Goal: Task Accomplishment & Management: Manage account settings

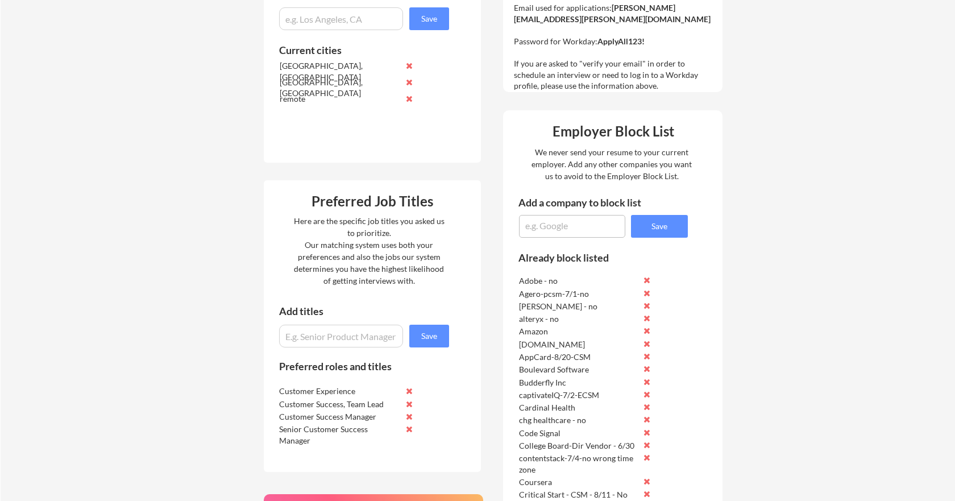
scroll to position [426, 0]
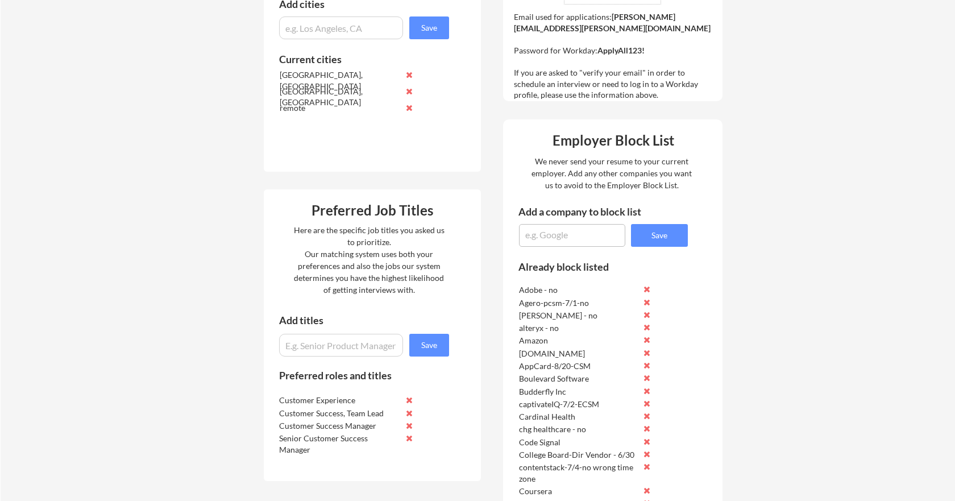
click at [534, 231] on textarea at bounding box center [572, 235] width 106 height 23
type textarea "ThermoFisher-8/21-No"
click at [648, 232] on button "Save" at bounding box center [659, 235] width 57 height 23
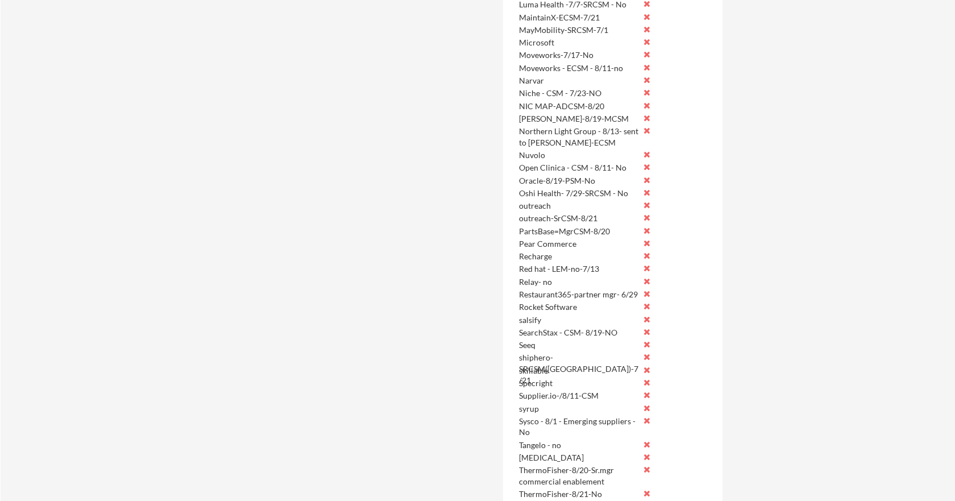
scroll to position [1651, 0]
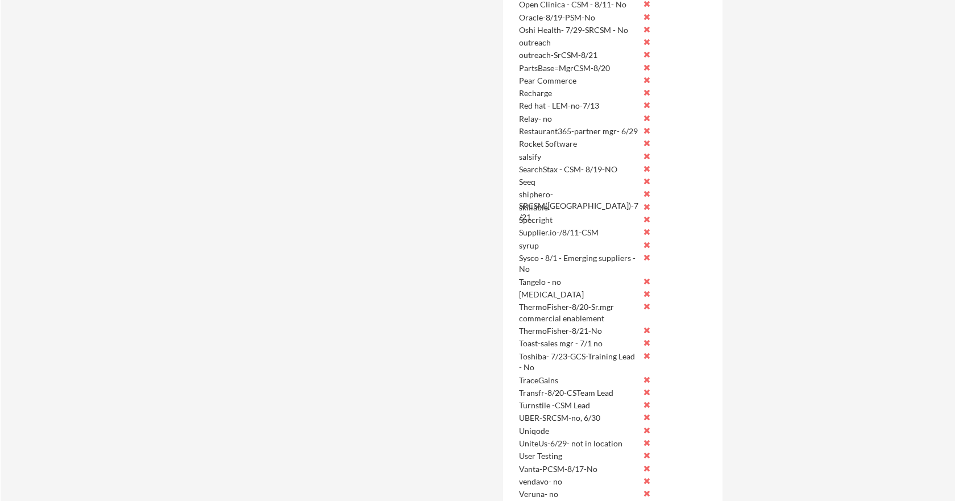
click at [646, 305] on button at bounding box center [647, 306] width 9 height 9
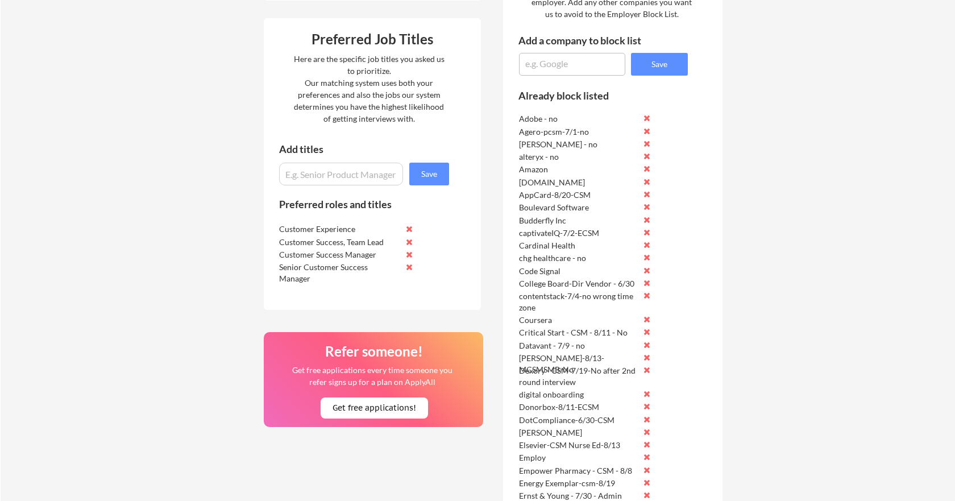
scroll to position [520, 0]
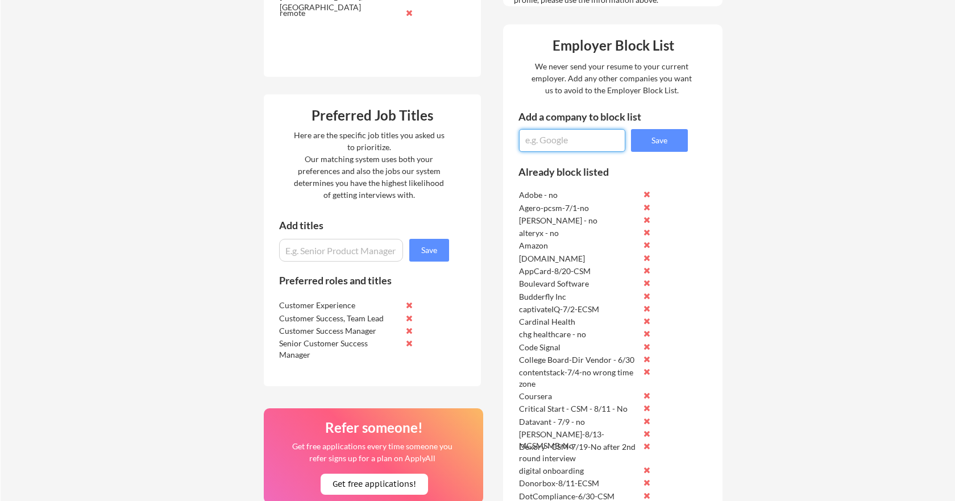
click at [553, 141] on textarea at bounding box center [572, 140] width 106 height 23
type textarea "Resonate ai-8/21-founding CSM"
click at [667, 142] on button "Save" at bounding box center [659, 140] width 57 height 23
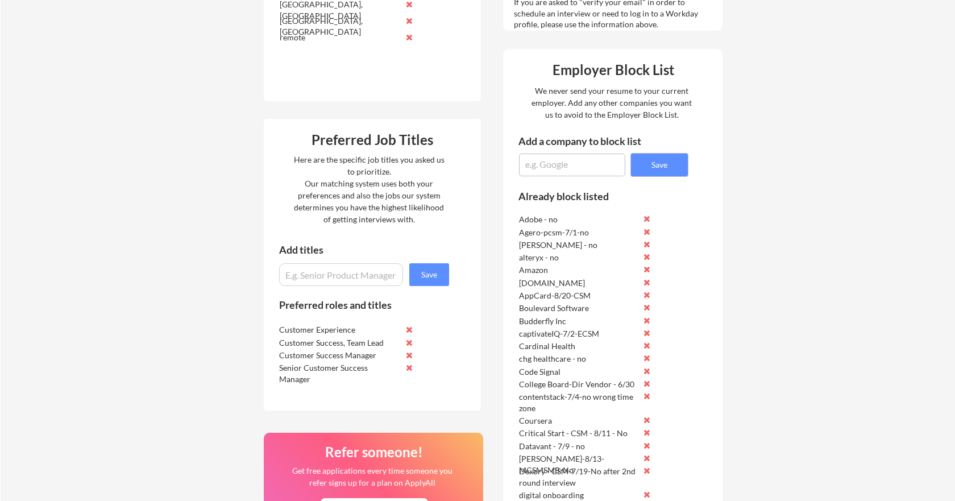
scroll to position [310, 0]
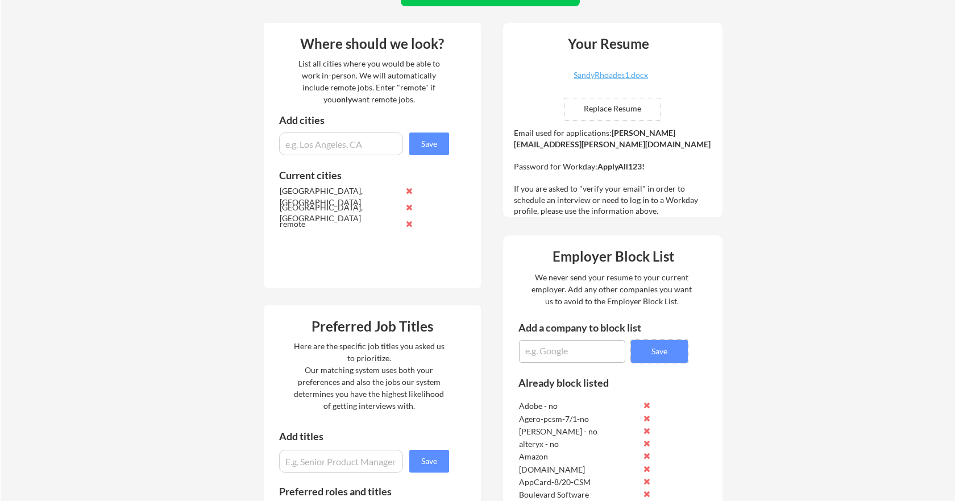
click at [556, 351] on textarea at bounding box center [572, 351] width 106 height 23
type textarea "Oneimaging-CSM-8/21"
click at [660, 357] on button "Save" at bounding box center [659, 351] width 57 height 23
